Goal: Transaction & Acquisition: Purchase product/service

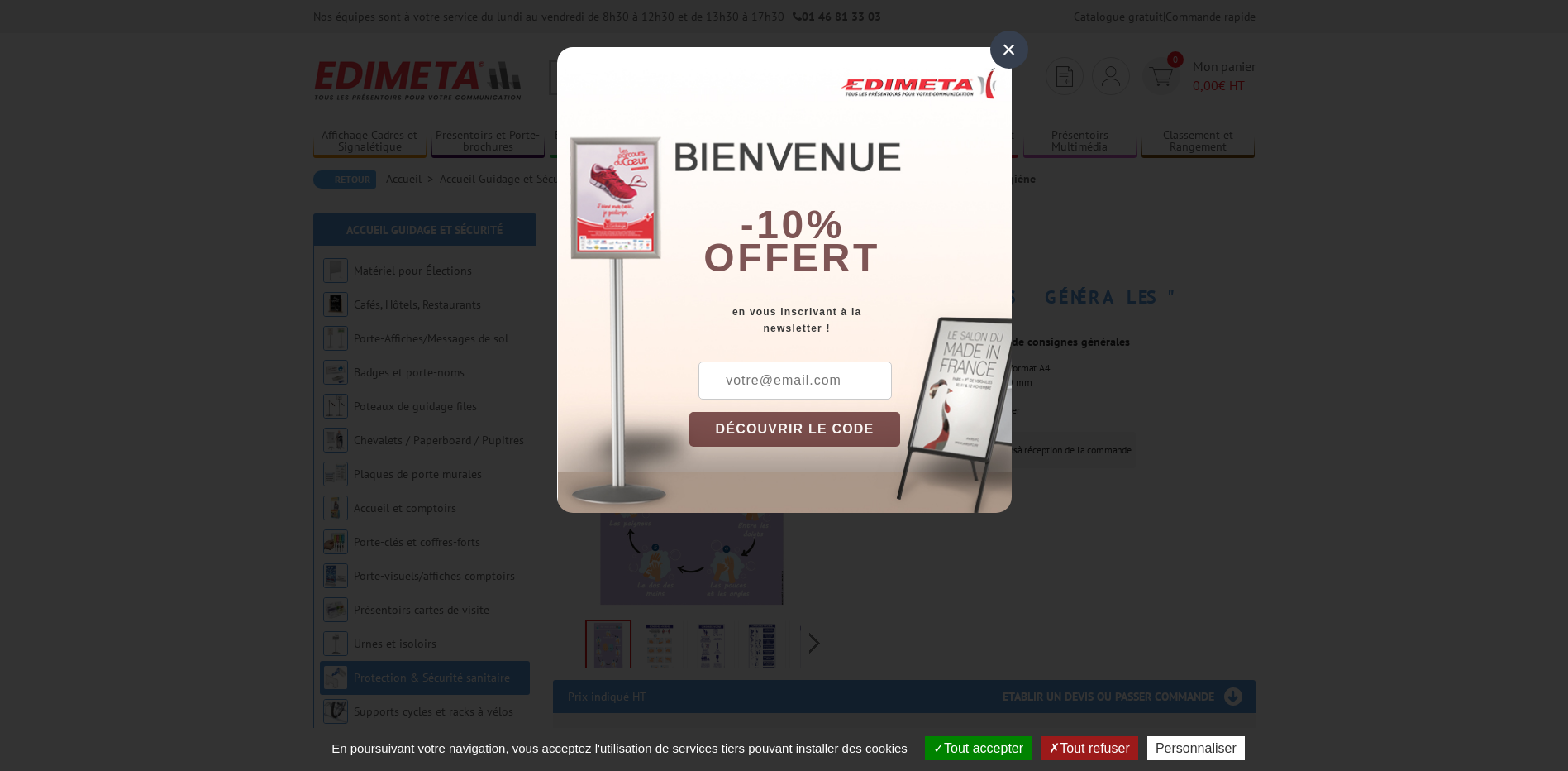
click at [1011, 56] on div "×" at bounding box center [1010, 49] width 38 height 38
drag, startPoint x: 1010, startPoint y: 48, endPoint x: 1012, endPoint y: 56, distance: 8.2
click at [1010, 48] on div "×" at bounding box center [1010, 49] width 38 height 38
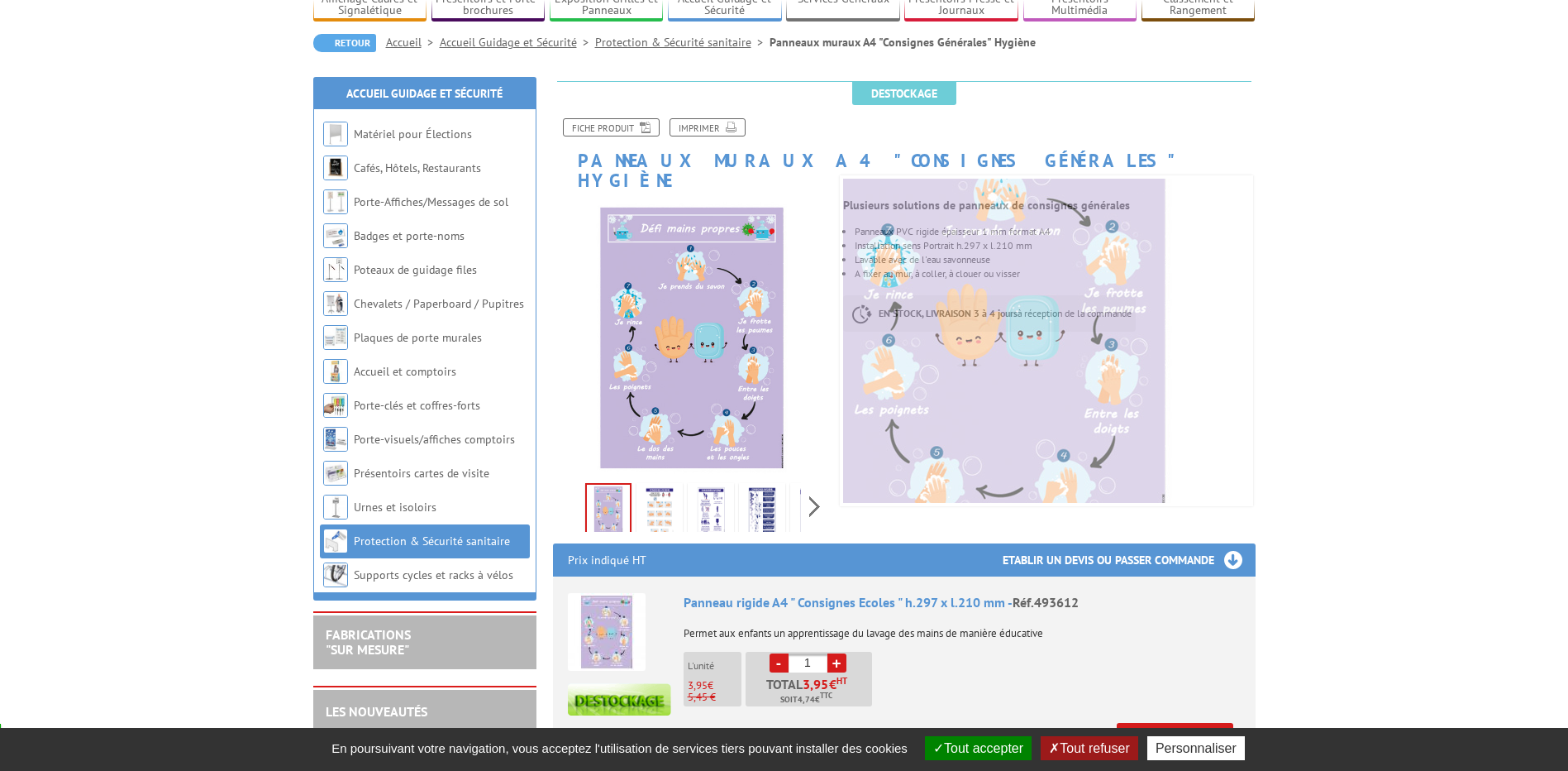
scroll to position [331, 0]
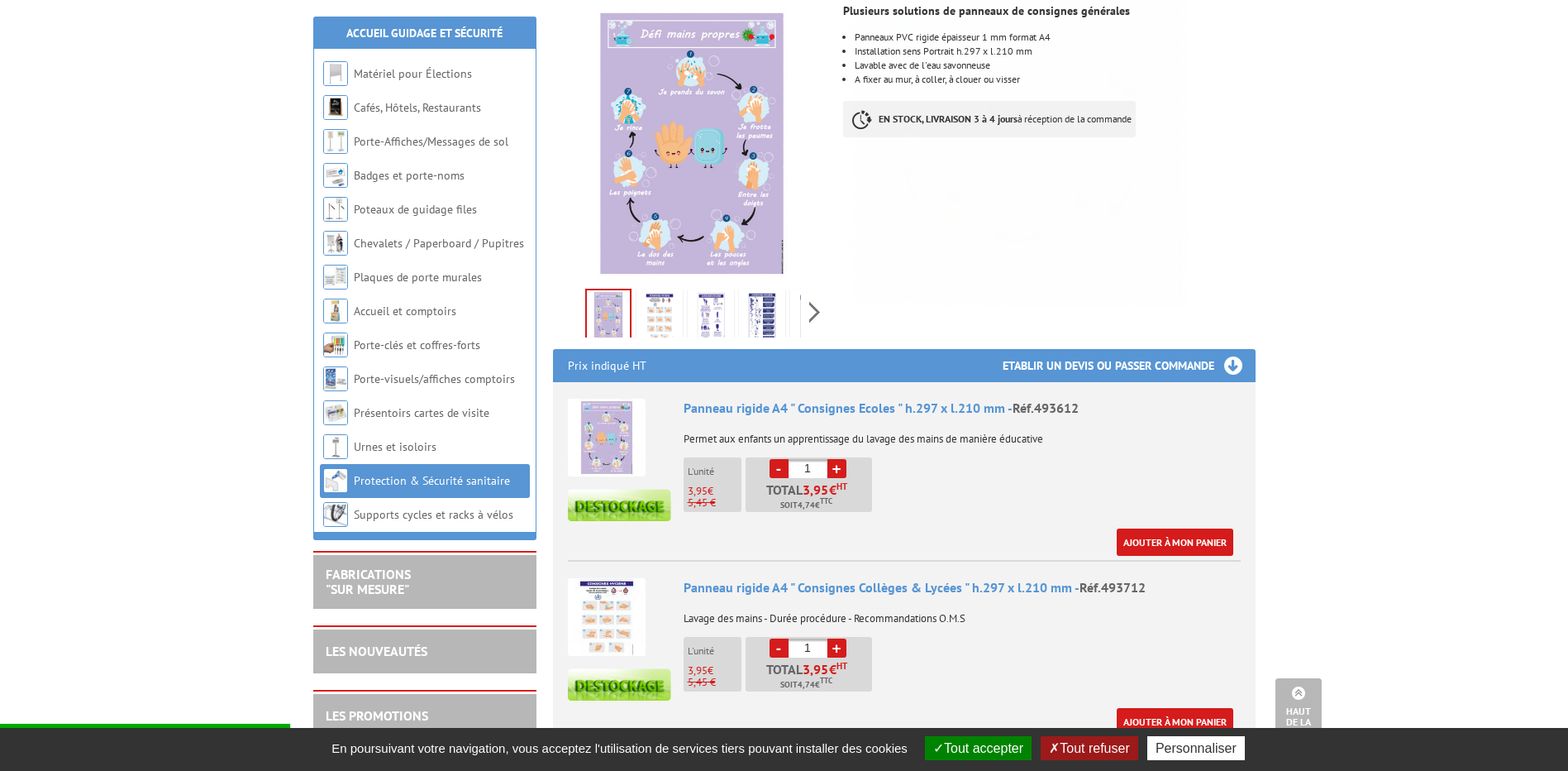
click at [708, 294] on img at bounding box center [710, 318] width 39 height 51
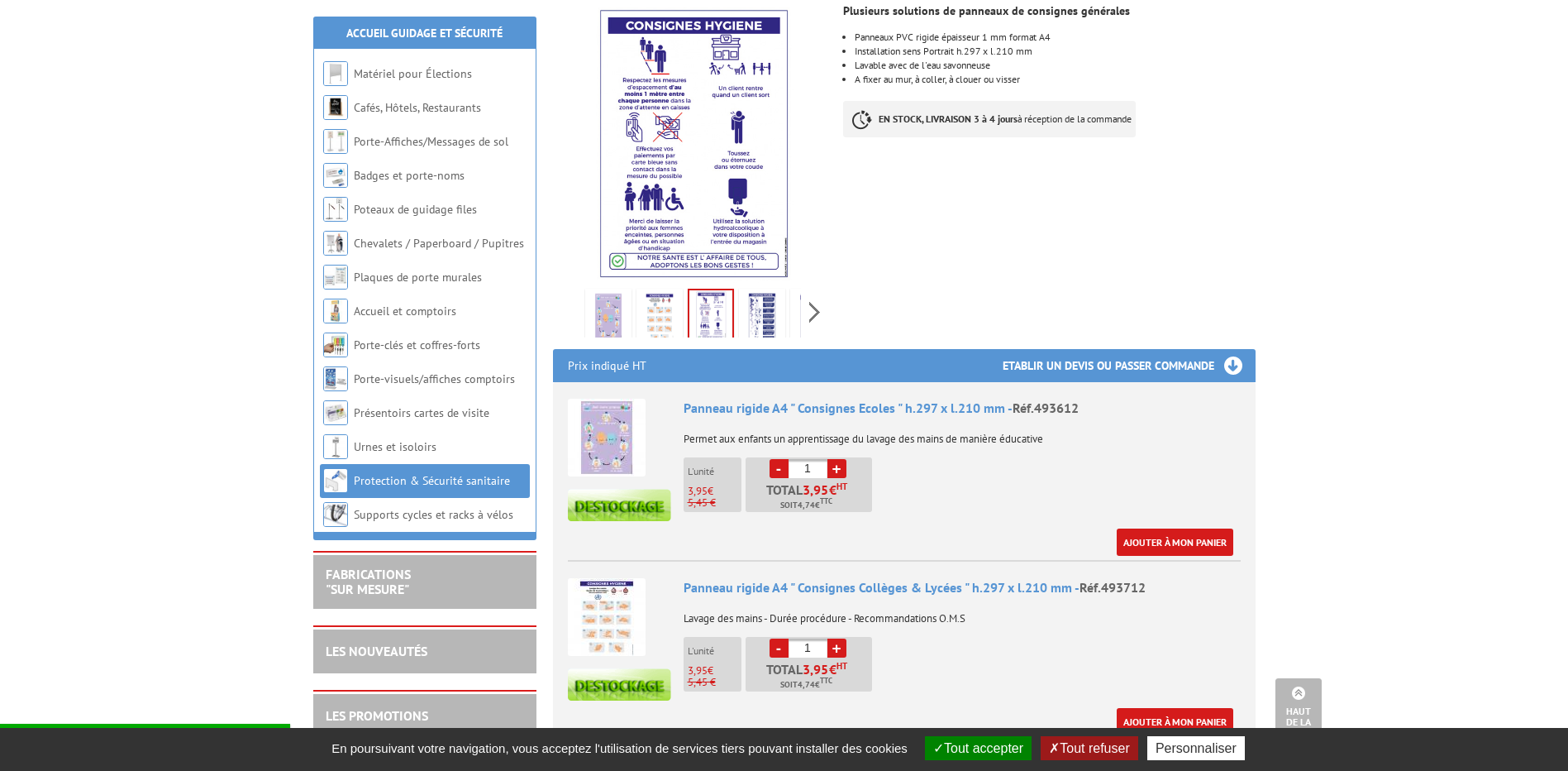
click at [776, 301] on img at bounding box center [762, 318] width 39 height 51
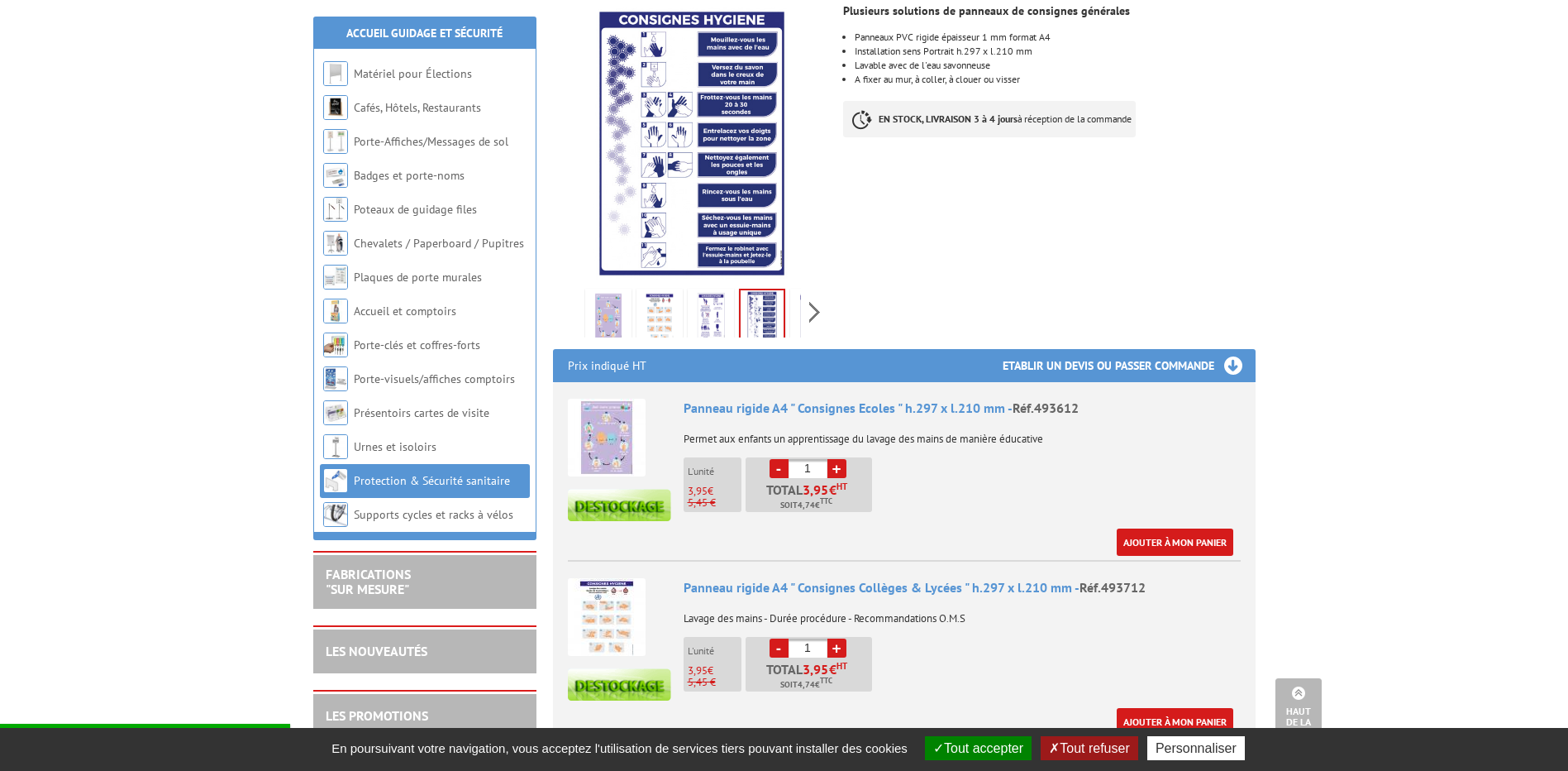
click at [654, 302] on img at bounding box center [659, 318] width 39 height 51
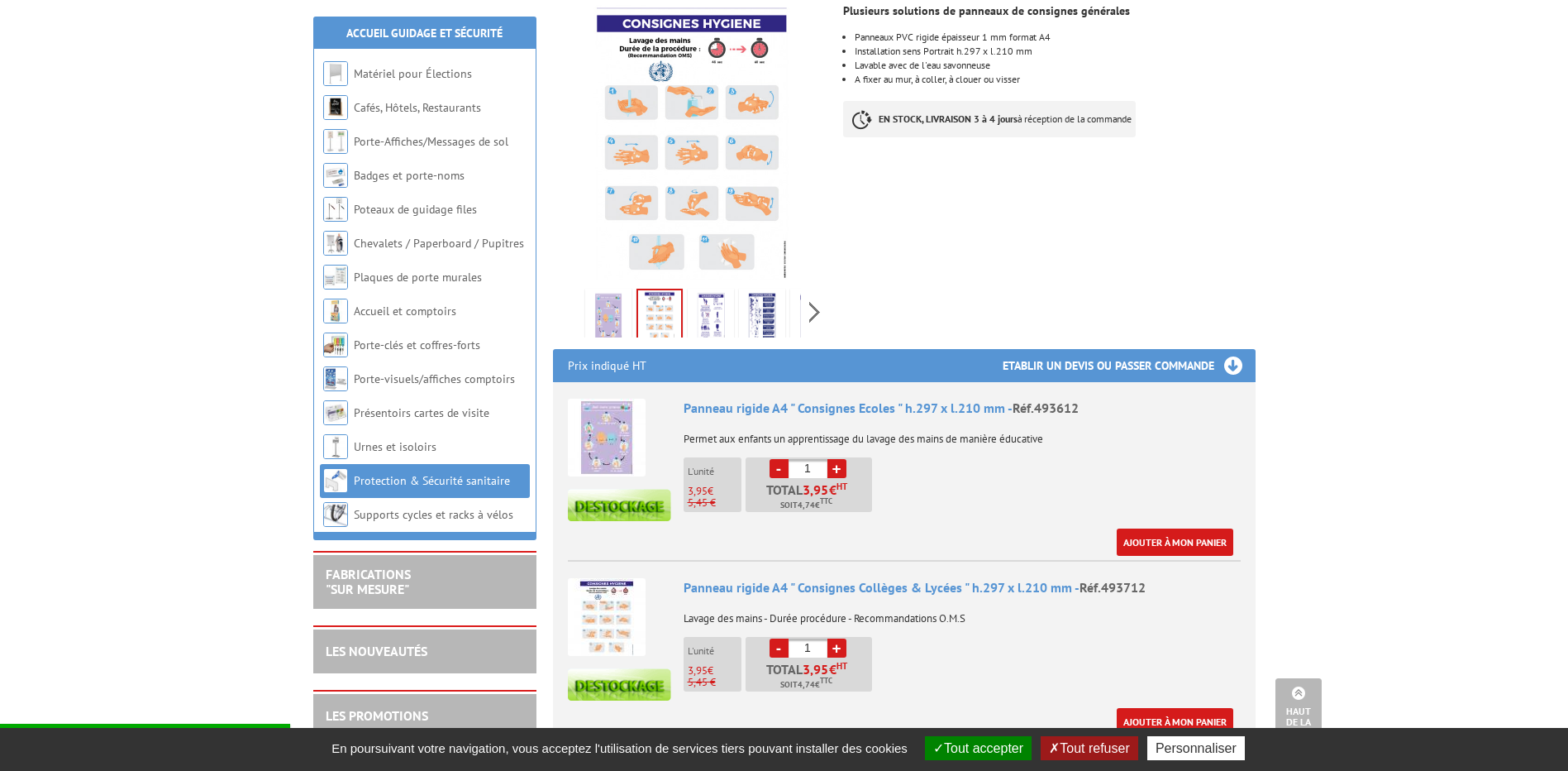
click at [617, 300] on img at bounding box center [608, 318] width 39 height 51
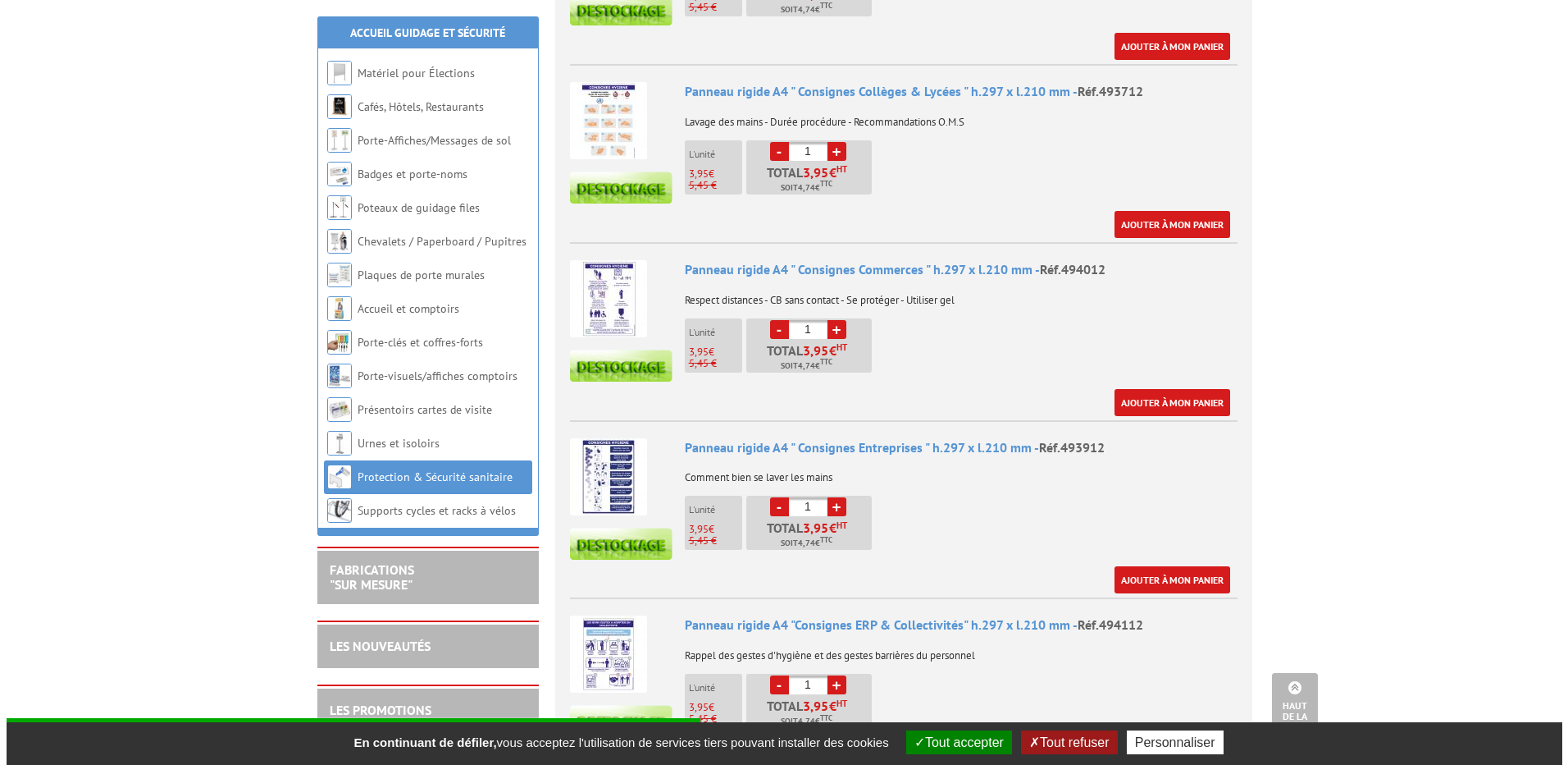
scroll to position [820, 0]
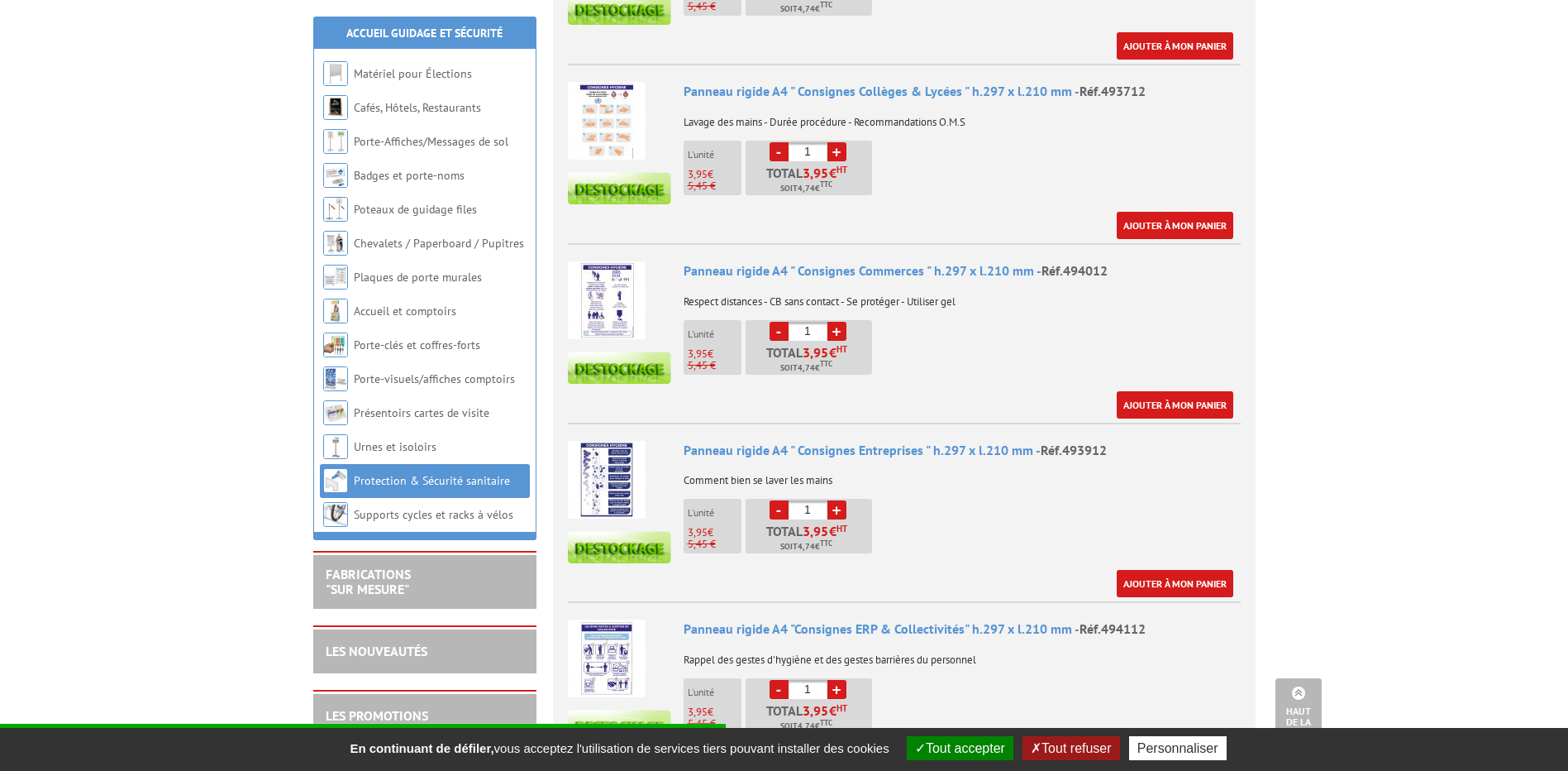
click at [591, 468] on img at bounding box center [606, 479] width 78 height 78
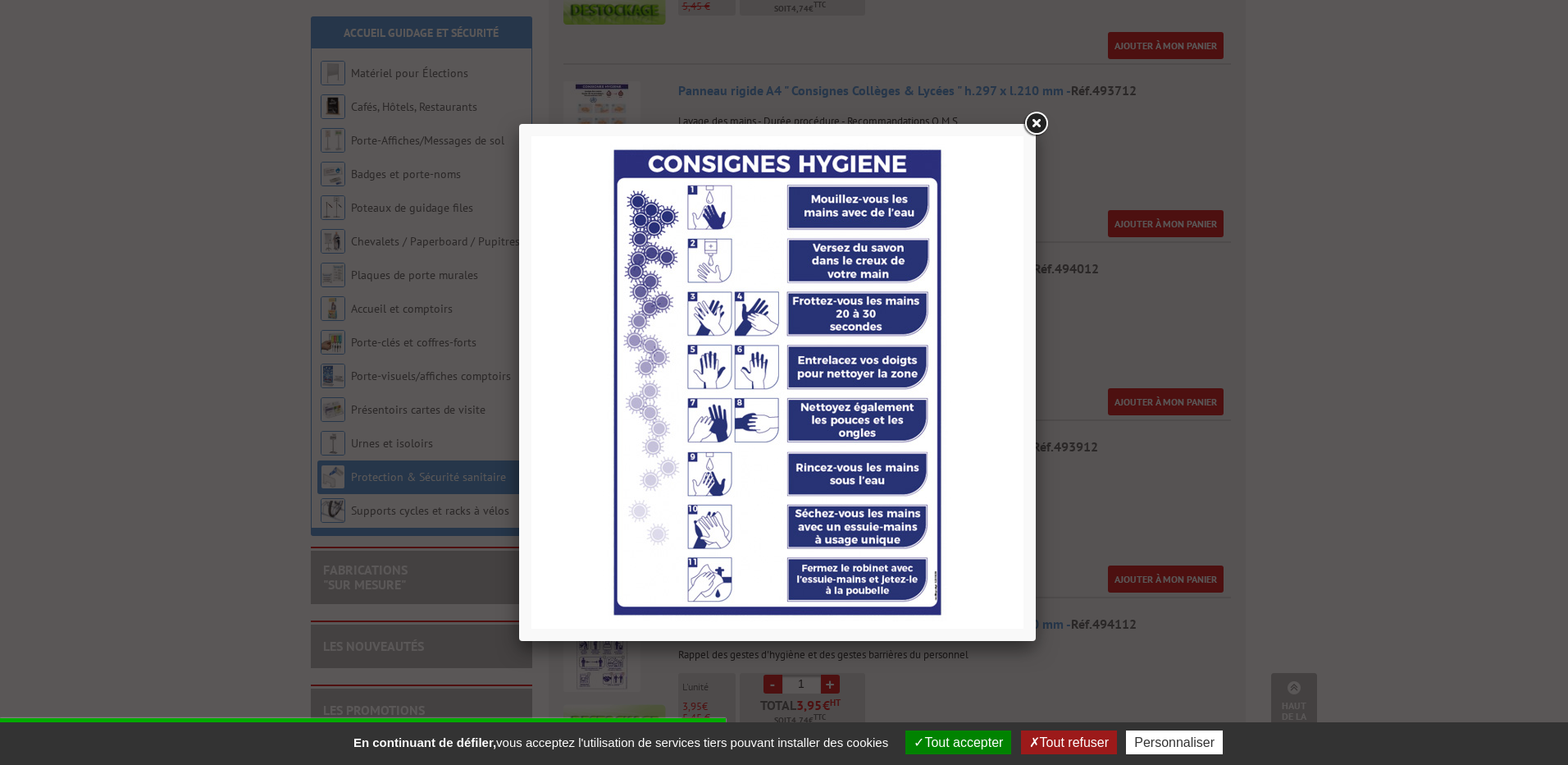
click at [1030, 118] on link at bounding box center [1036, 124] width 30 height 30
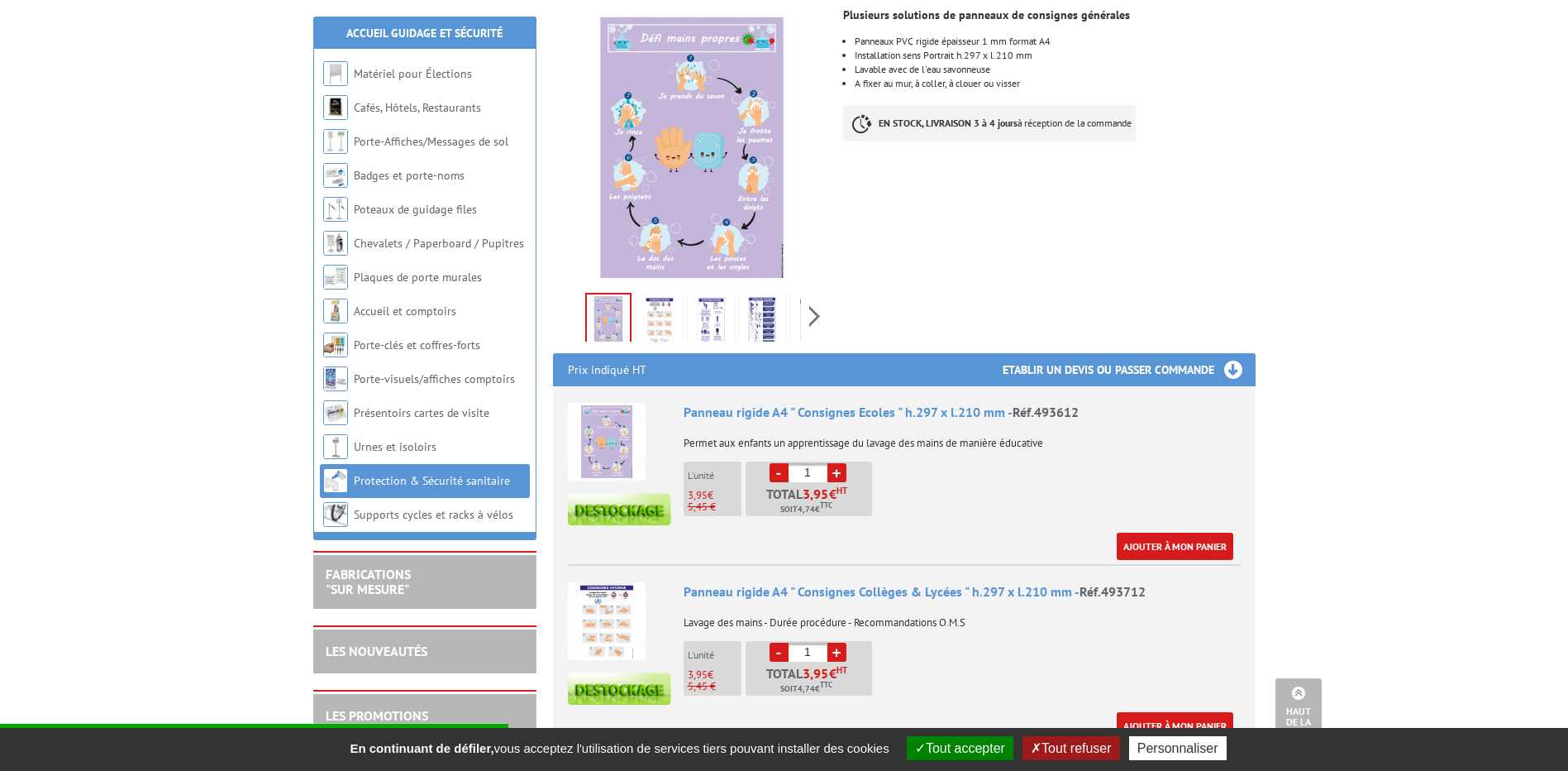
scroll to position [0, 0]
